Goal: Information Seeking & Learning: Learn about a topic

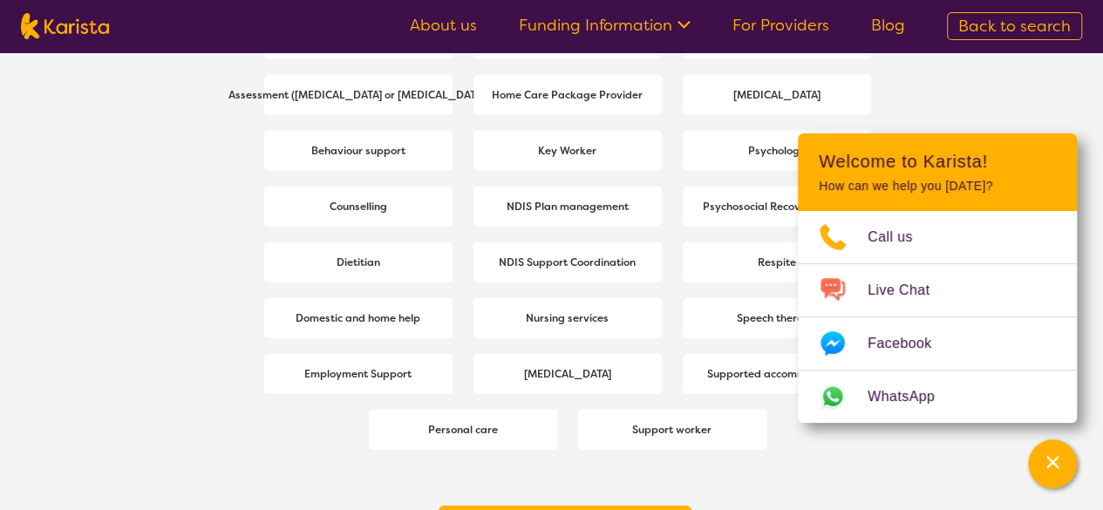
scroll to position [2581, 0]
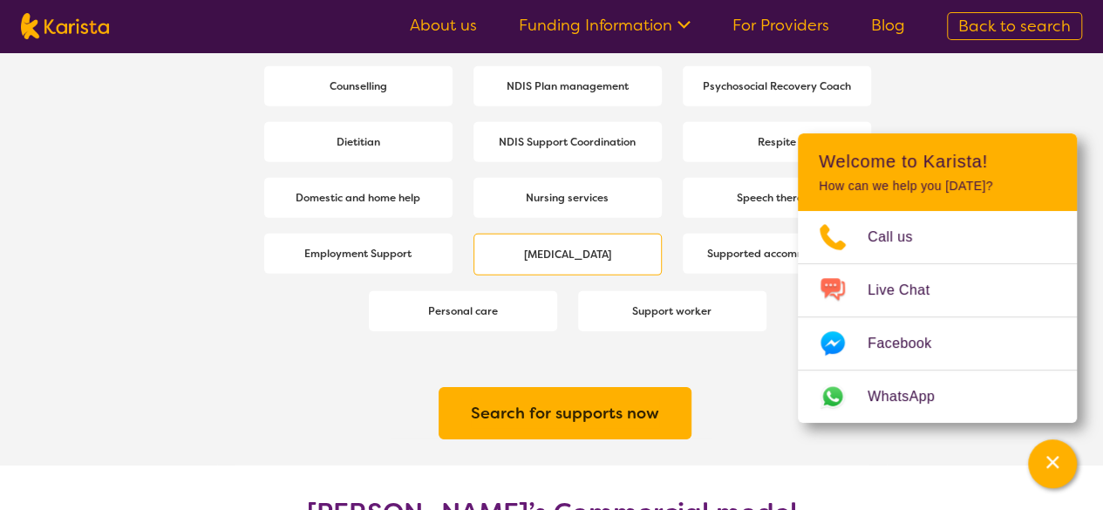
click at [535, 256] on b "[MEDICAL_DATA]" at bounding box center [567, 255] width 87 height 14
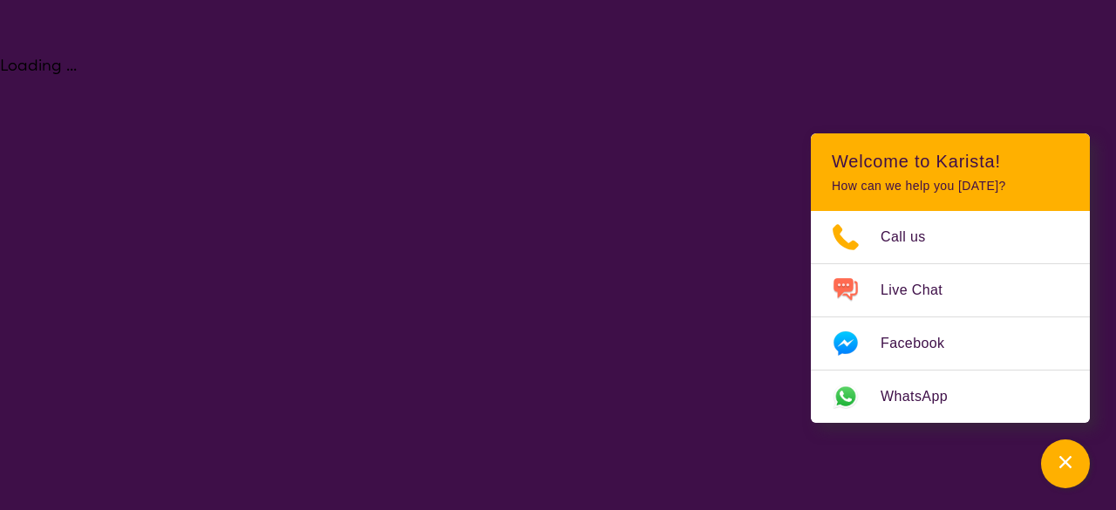
select select "[MEDICAL_DATA]"
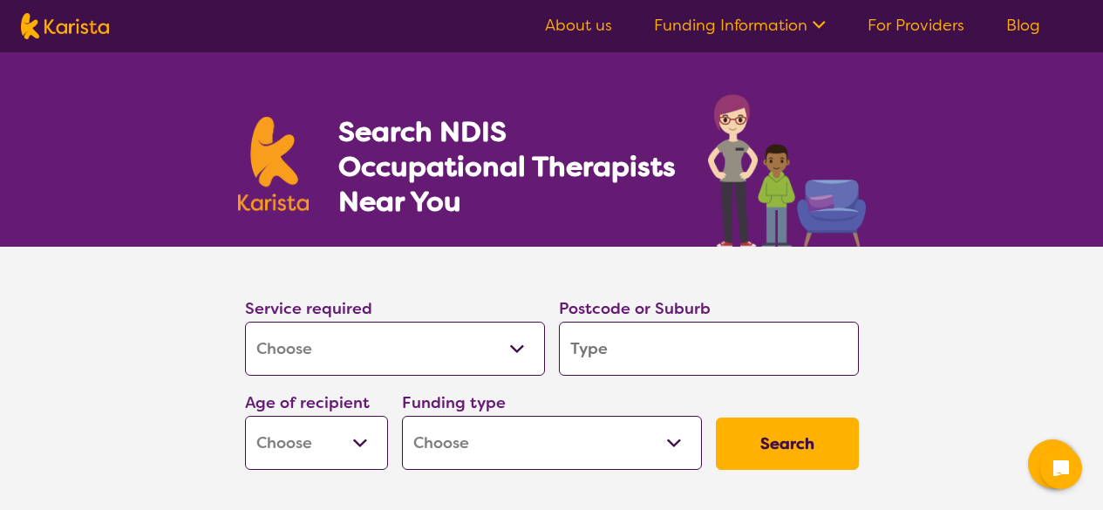
select select "[MEDICAL_DATA]"
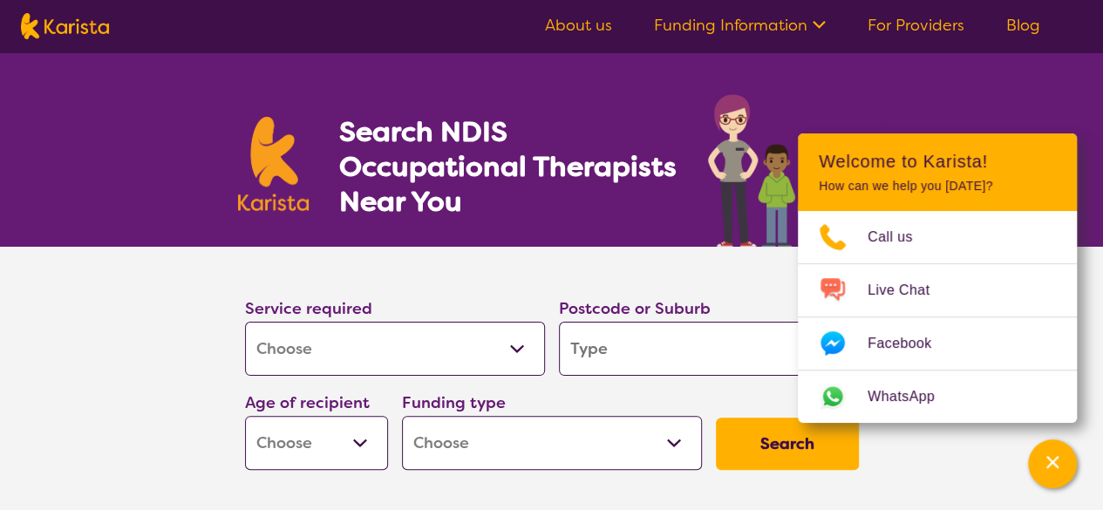
click at [577, 25] on link "About us" at bounding box center [578, 25] width 67 height 21
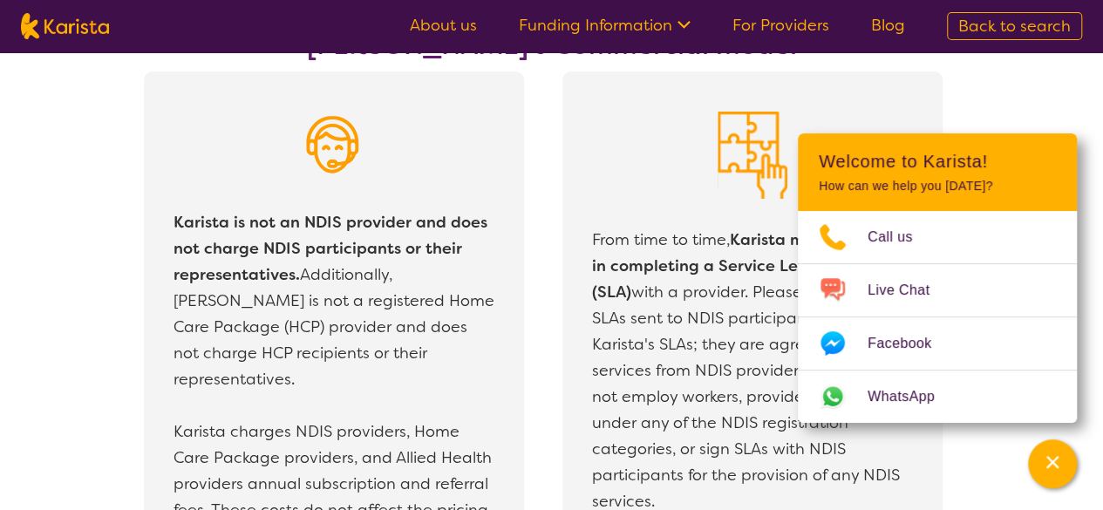
scroll to position [4009, 0]
